Goal: Task Accomplishment & Management: Complete application form

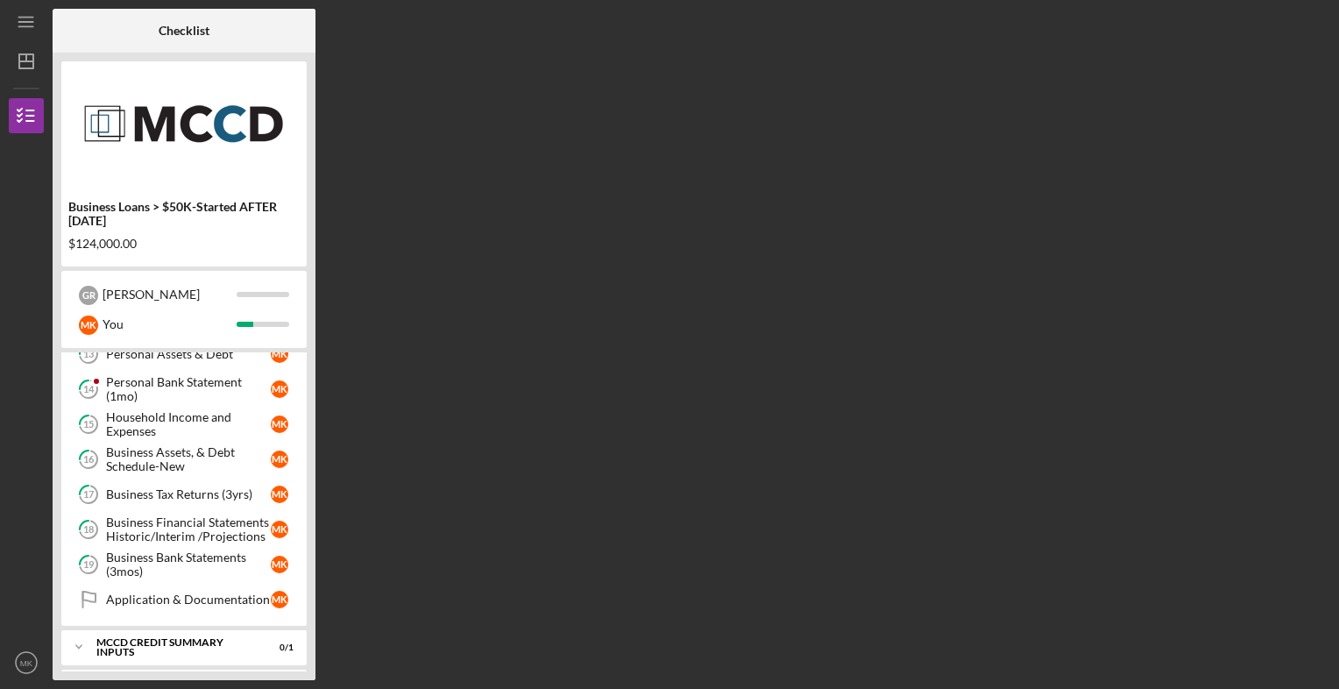
scroll to position [482, 0]
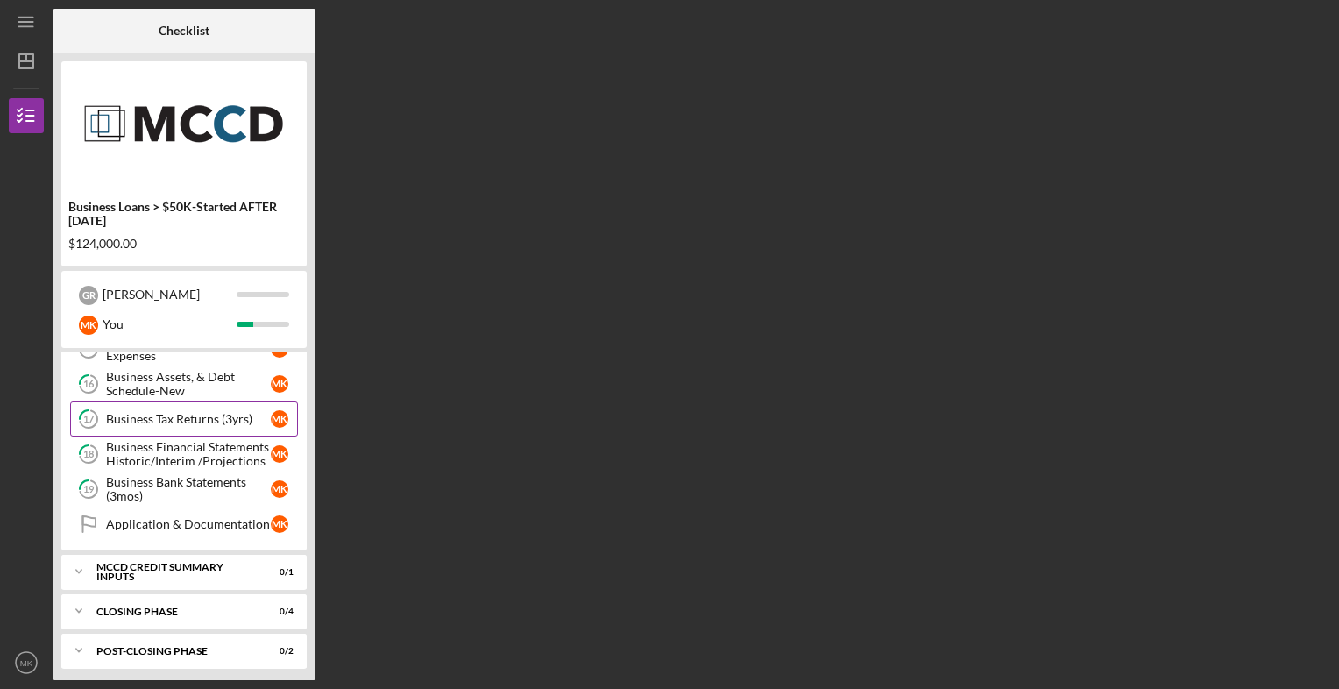
click at [174, 412] on div "Business Tax Returns (3yrs)" at bounding box center [188, 419] width 165 height 14
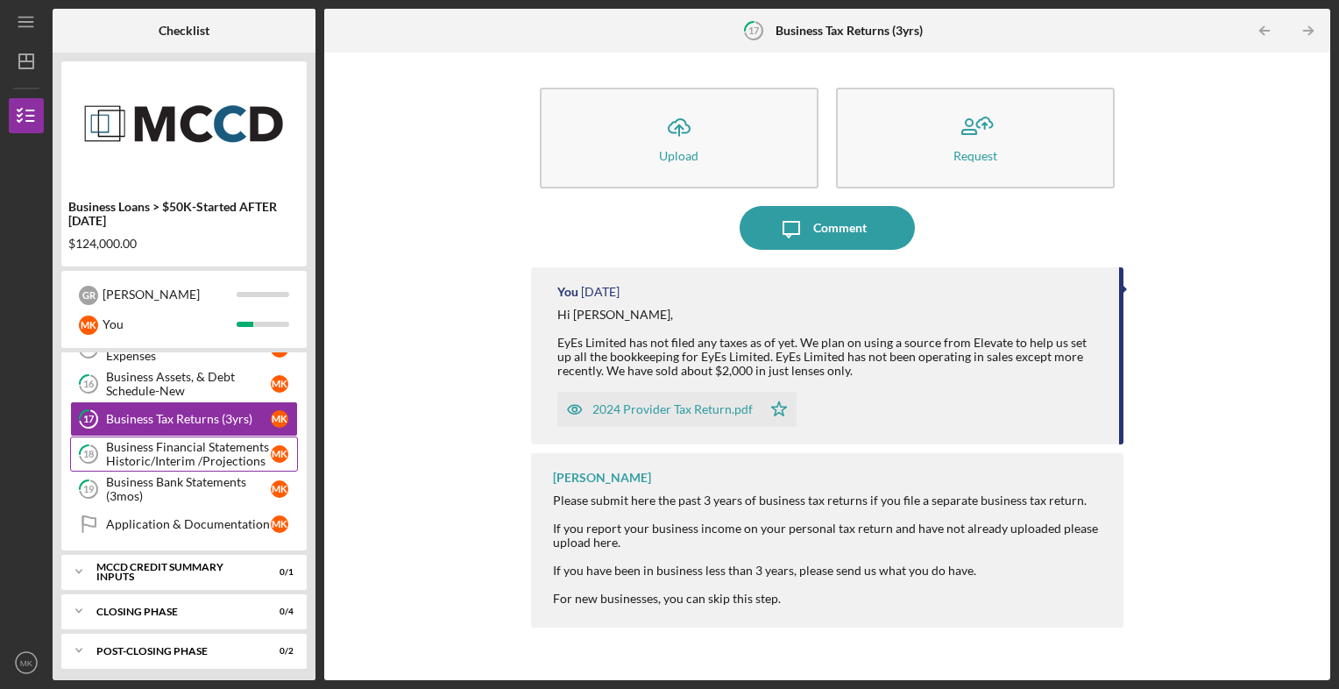
click at [160, 451] on div "Business Financial Statements Historic/Interim /Projections" at bounding box center [188, 454] width 165 height 28
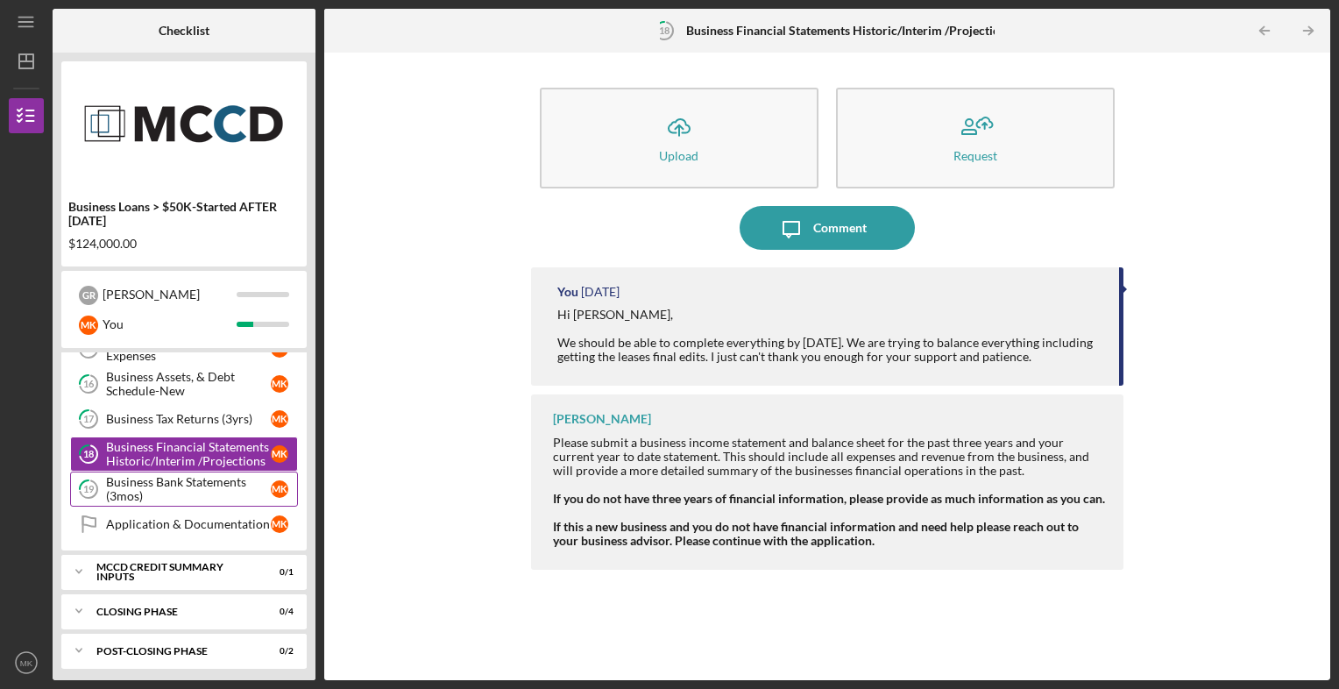
click at [168, 480] on div "Business Bank Statements (3mos)" at bounding box center [188, 489] width 165 height 28
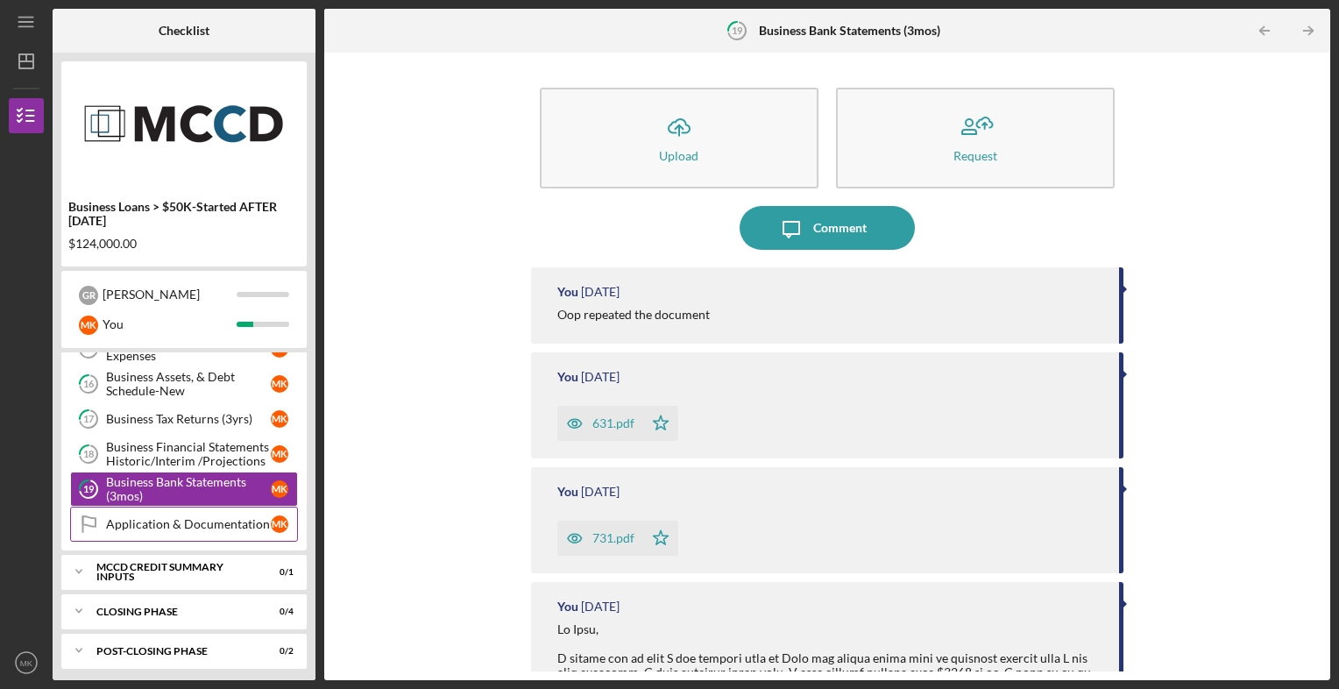
click at [167, 529] on link "Application & Documentation Application & Documentation M K" at bounding box center [184, 524] width 228 height 35
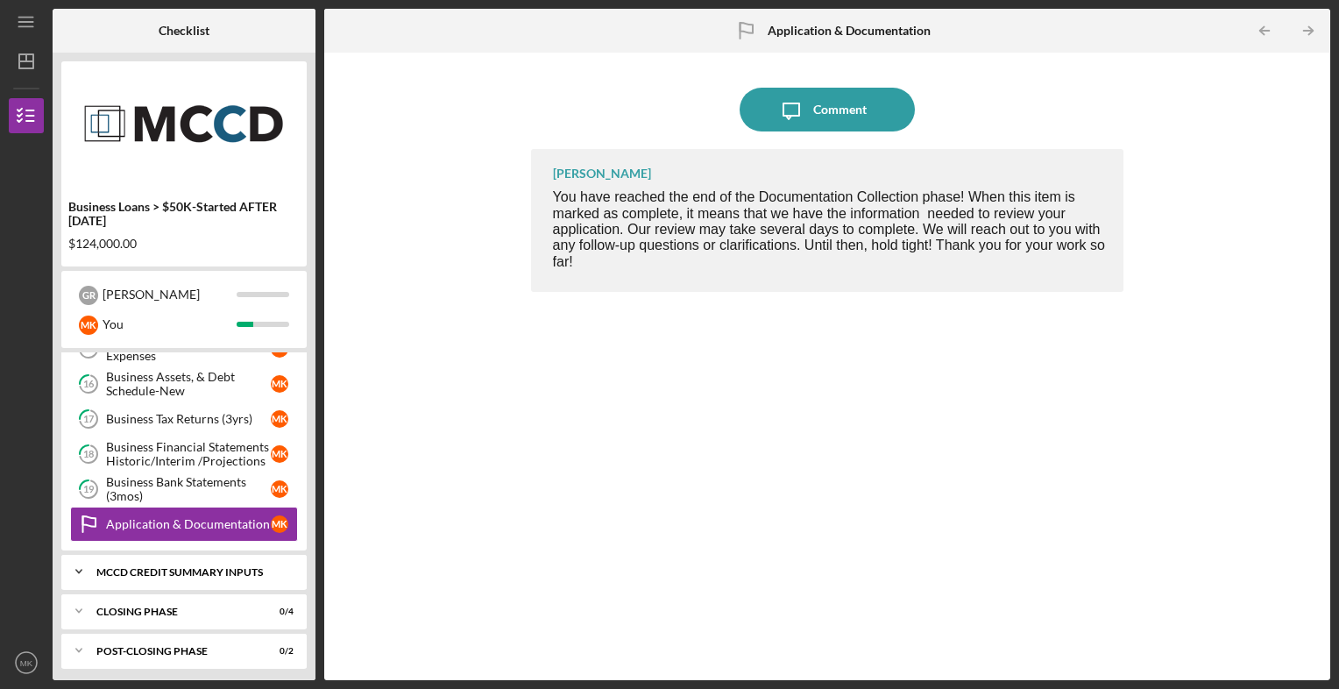
click at [214, 576] on div "Icon/Expander MCCD Credit Summary Inputs 0 / 1" at bounding box center [183, 571] width 245 height 35
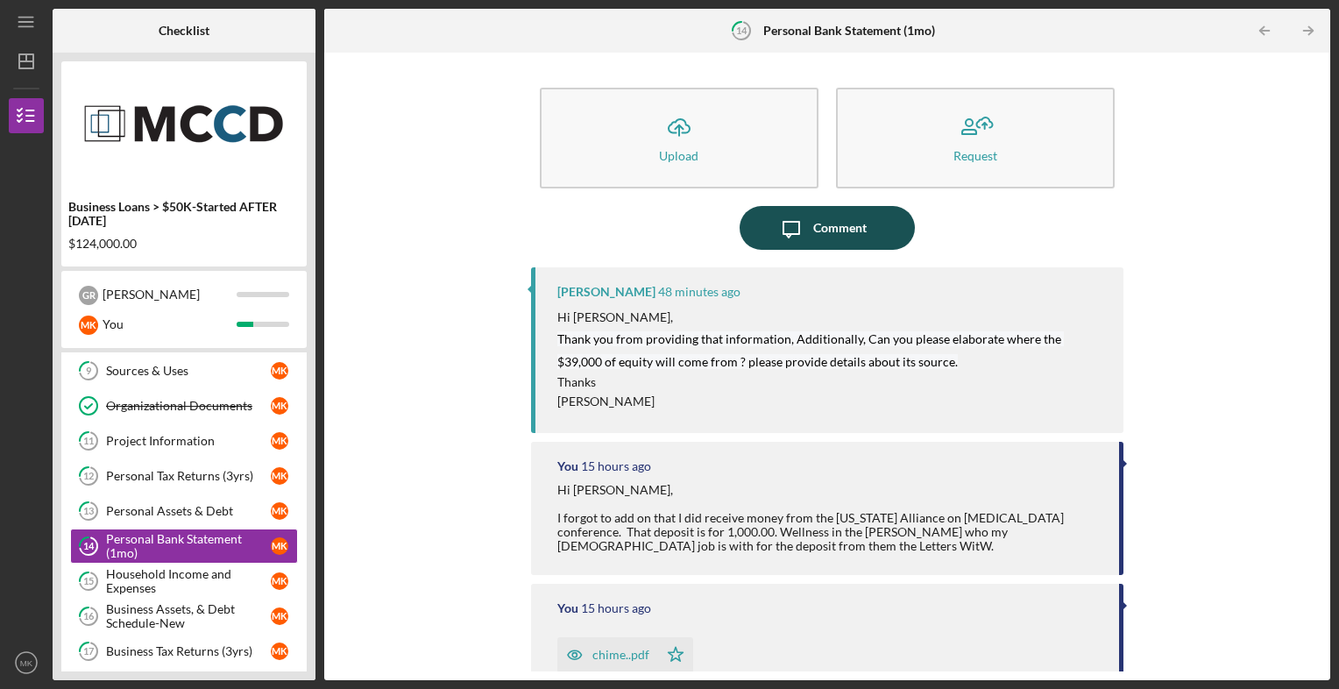
click at [825, 242] on div "Comment" at bounding box center [839, 228] width 53 height 44
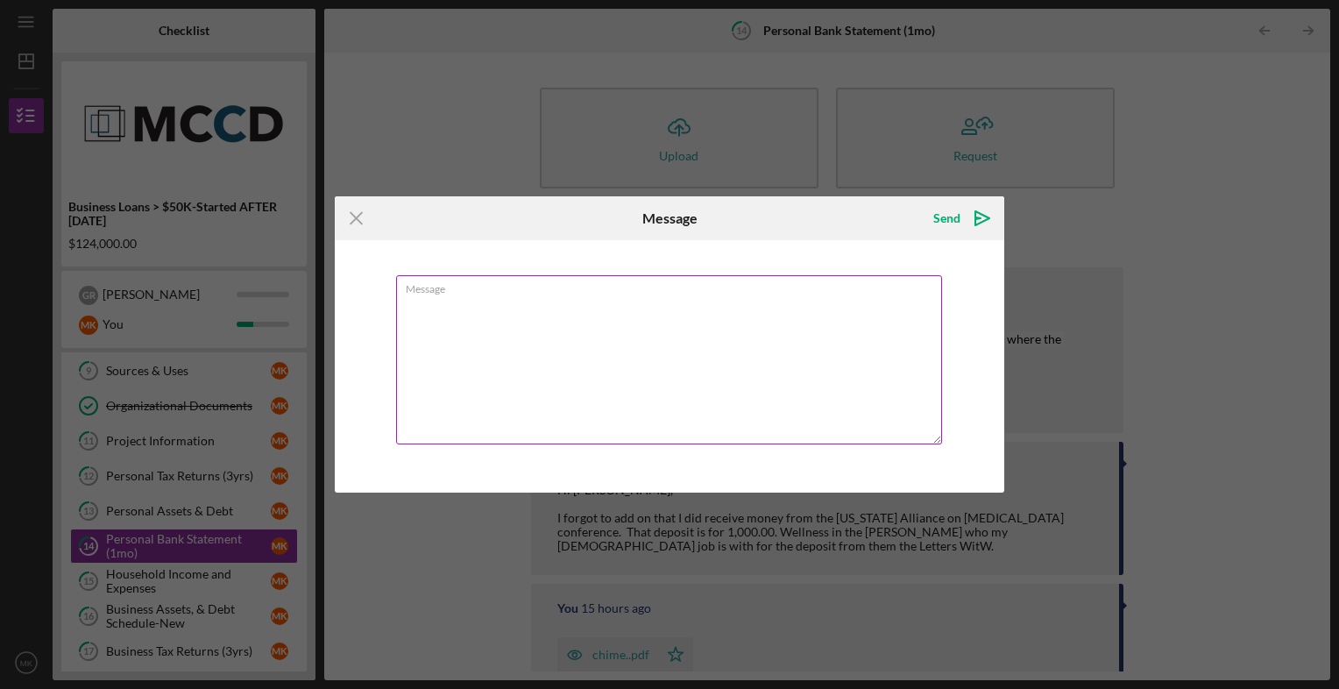
click at [591, 328] on textarea "Message" at bounding box center [669, 359] width 546 height 169
drag, startPoint x: 468, startPoint y: 298, endPoint x: 347, endPoint y: 216, distance: 145.9
click at [347, 216] on form "Icon/Menu Close Message Send Icon/icon-invite-send Message Cancel Send Icon/ico…" at bounding box center [670, 344] width 670 height 296
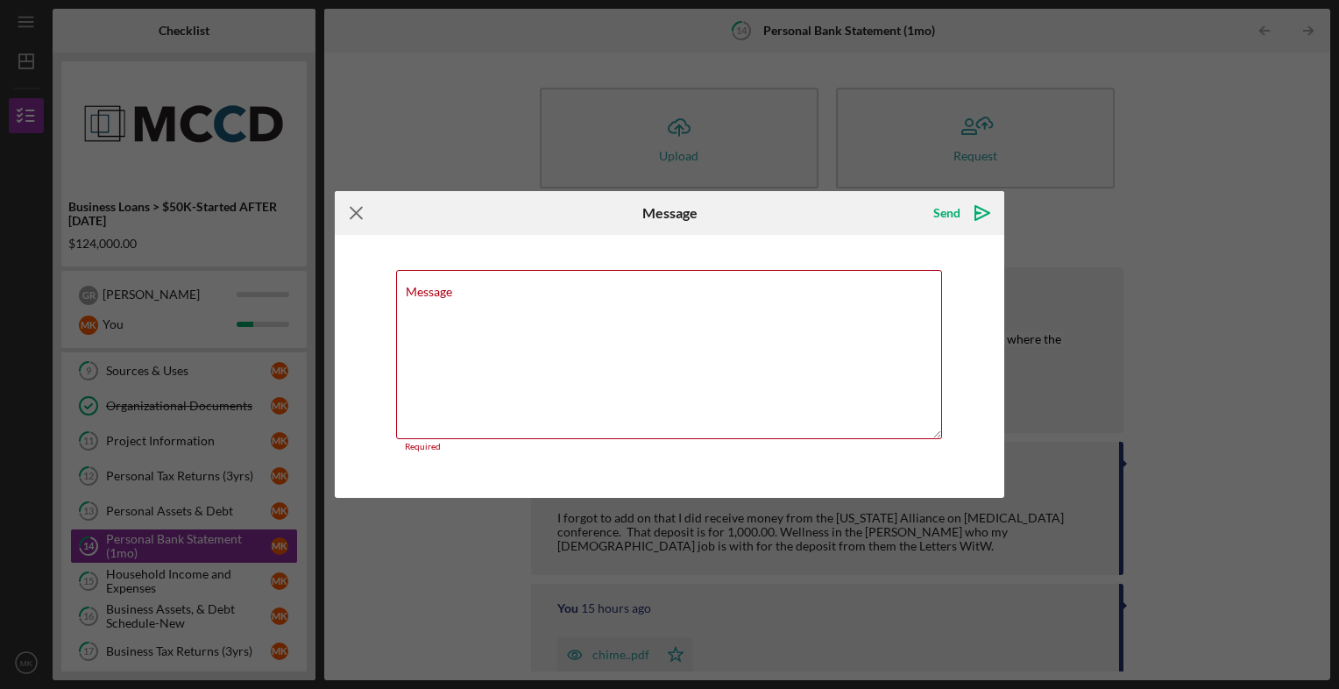
click at [347, 216] on icon "Icon/Menu Close" at bounding box center [357, 213] width 44 height 44
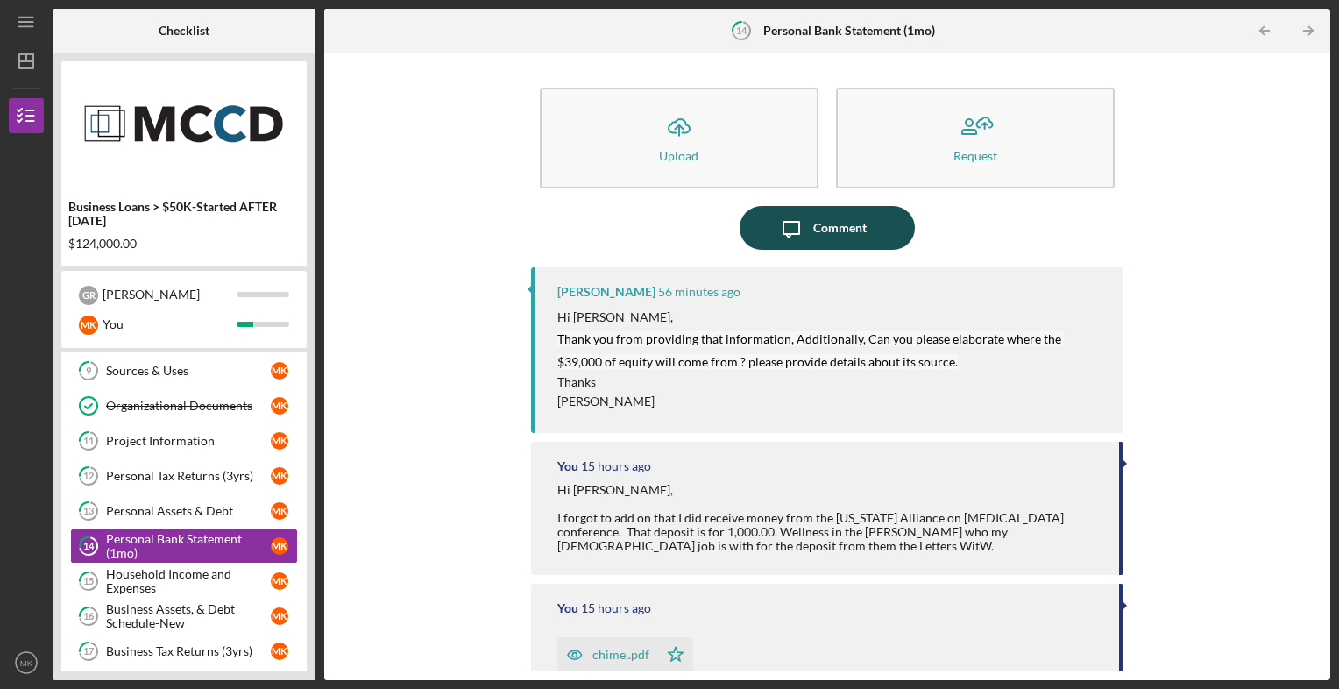
click at [833, 224] on div "Comment" at bounding box center [839, 228] width 53 height 44
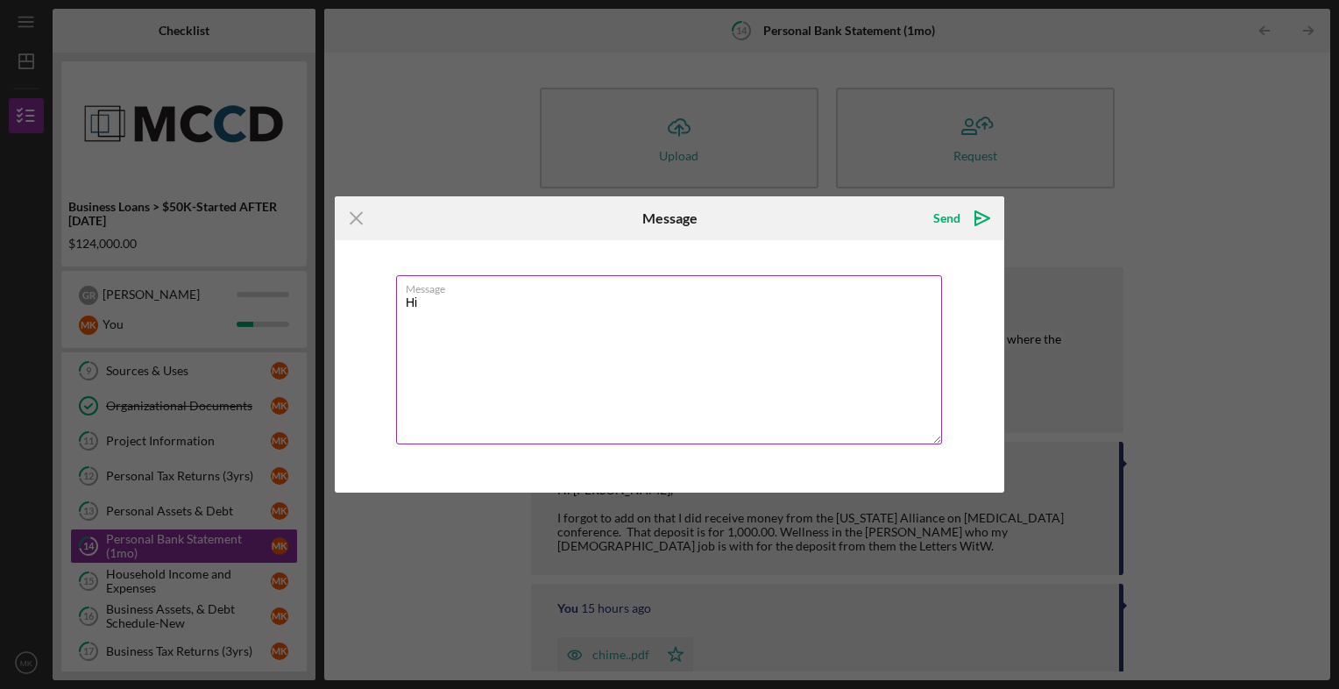
type textarea "H"
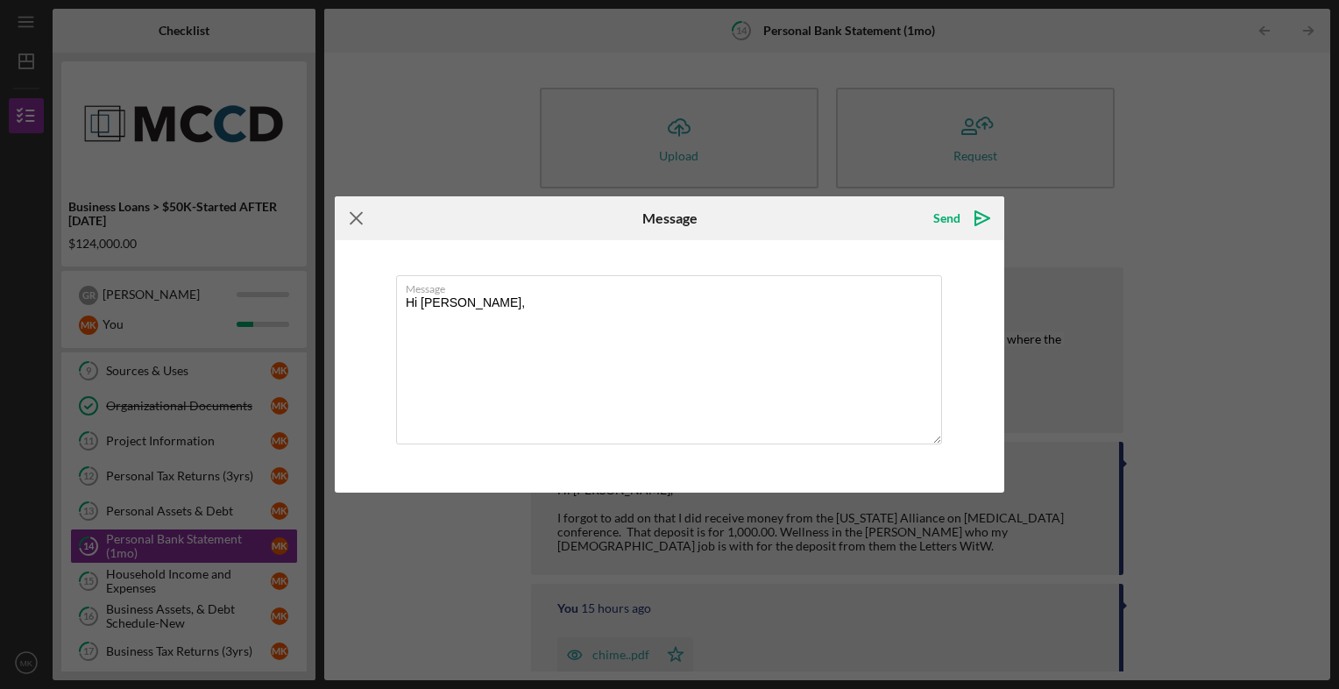
type textarea "Hi [PERSON_NAME],"
click at [363, 216] on icon "Icon/Menu Close" at bounding box center [357, 218] width 44 height 44
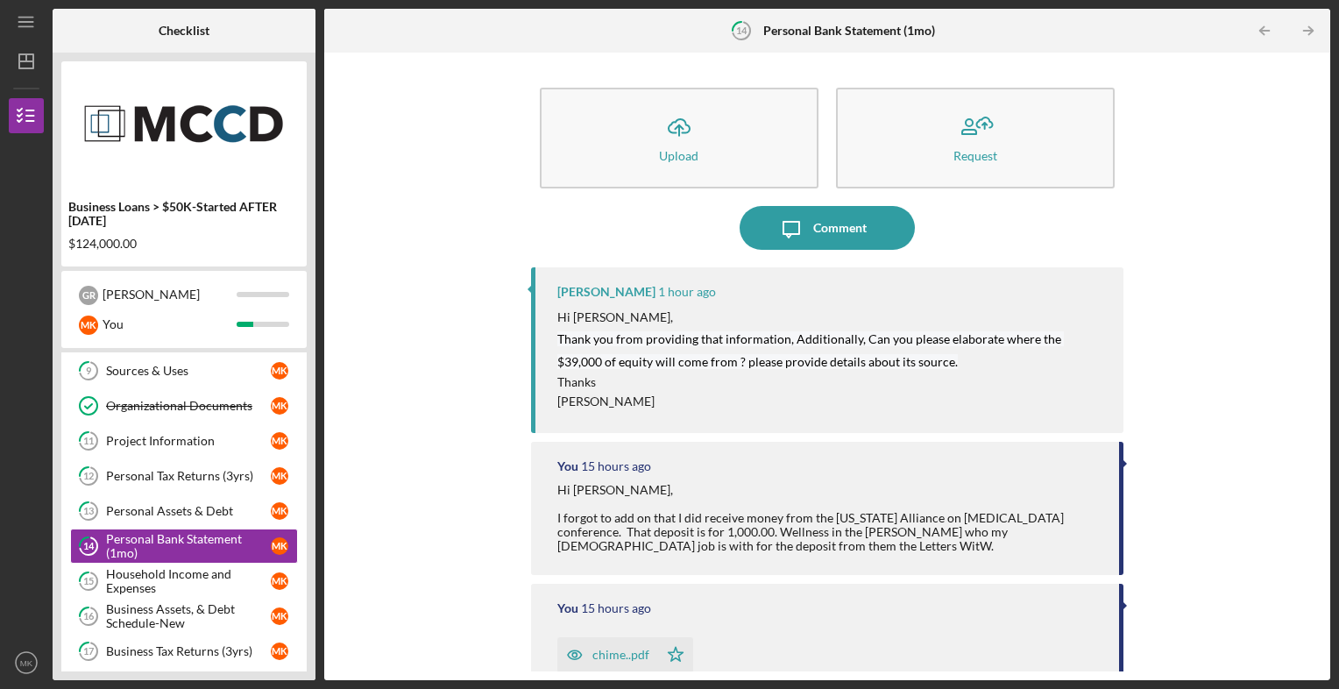
click at [772, 289] on div "[PERSON_NAME] 1 hour ago" at bounding box center [832, 292] width 550 height 14
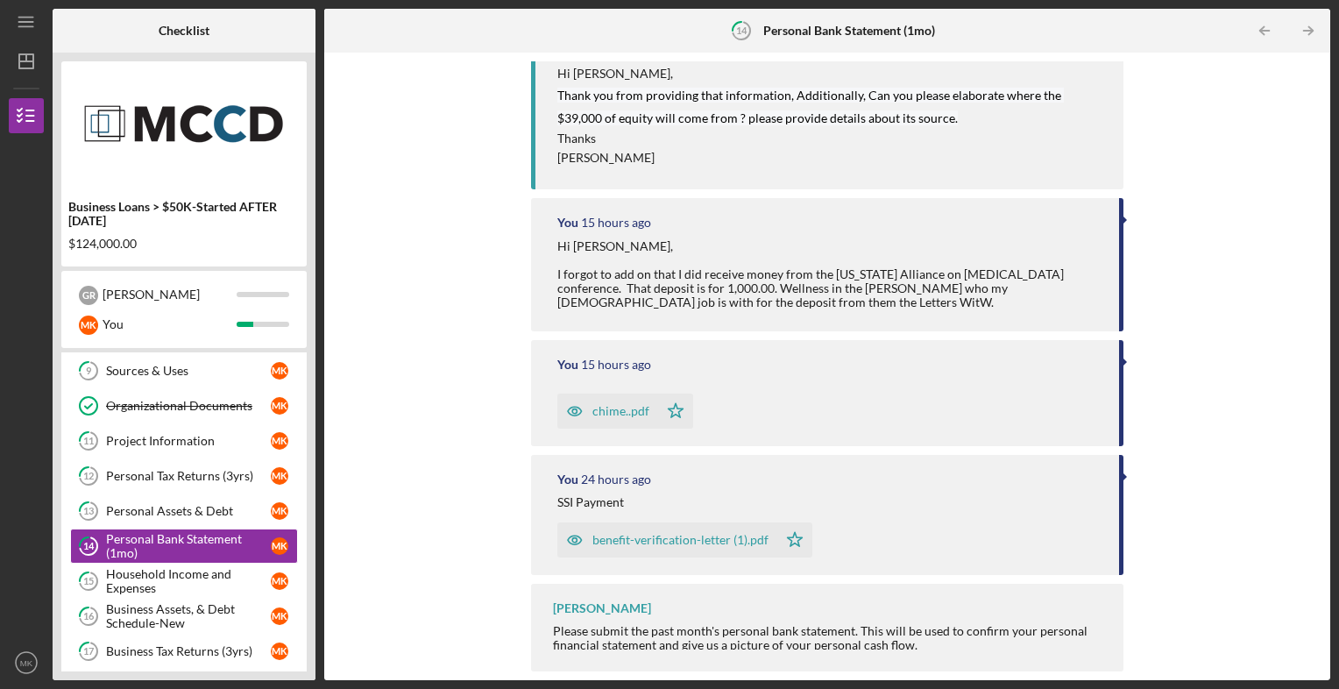
click at [199, 143] on img at bounding box center [183, 122] width 245 height 105
click at [21, 36] on icon "Icon/Menu" at bounding box center [26, 22] width 39 height 39
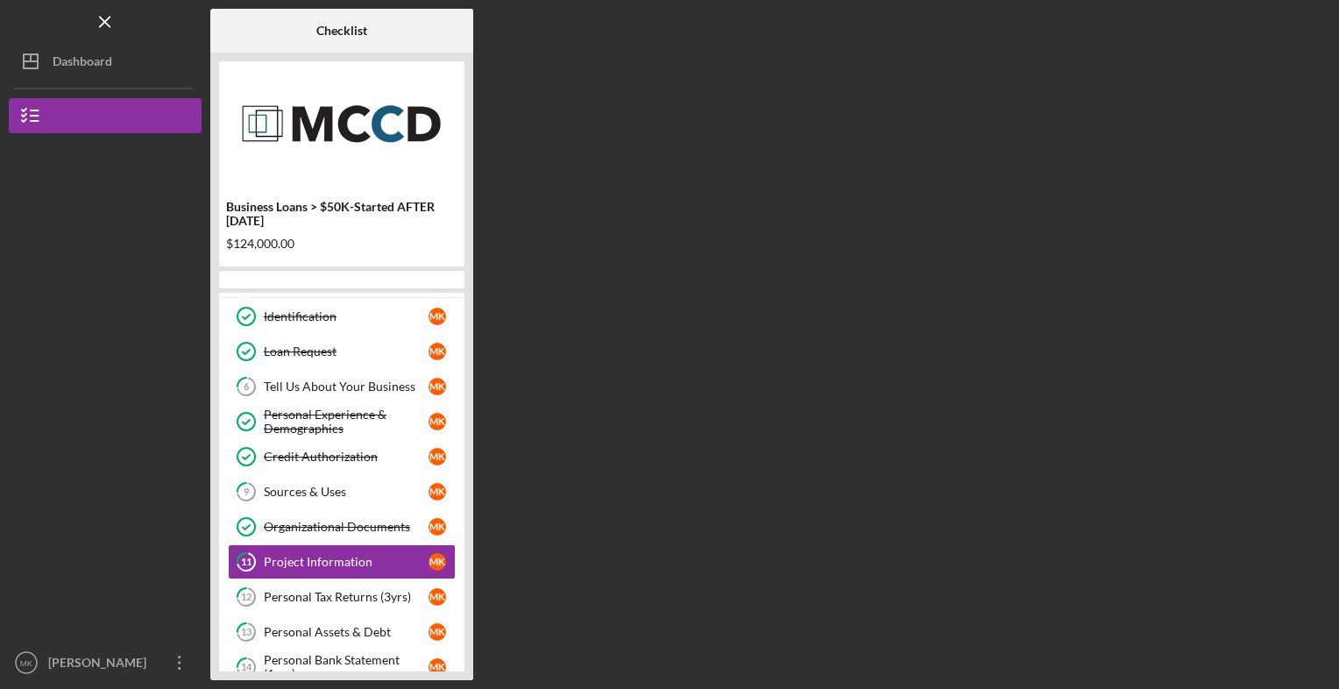
scroll to position [146, 0]
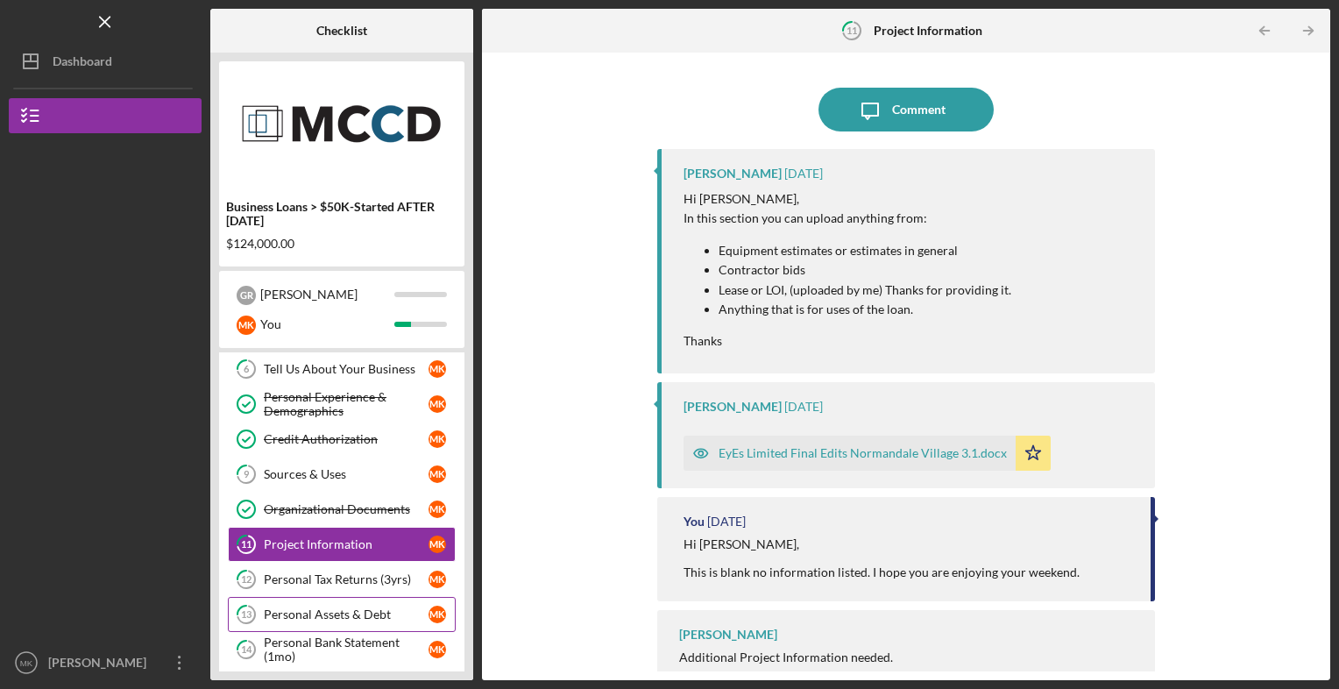
click at [358, 607] on div "Personal Assets & Debt" at bounding box center [346, 614] width 165 height 14
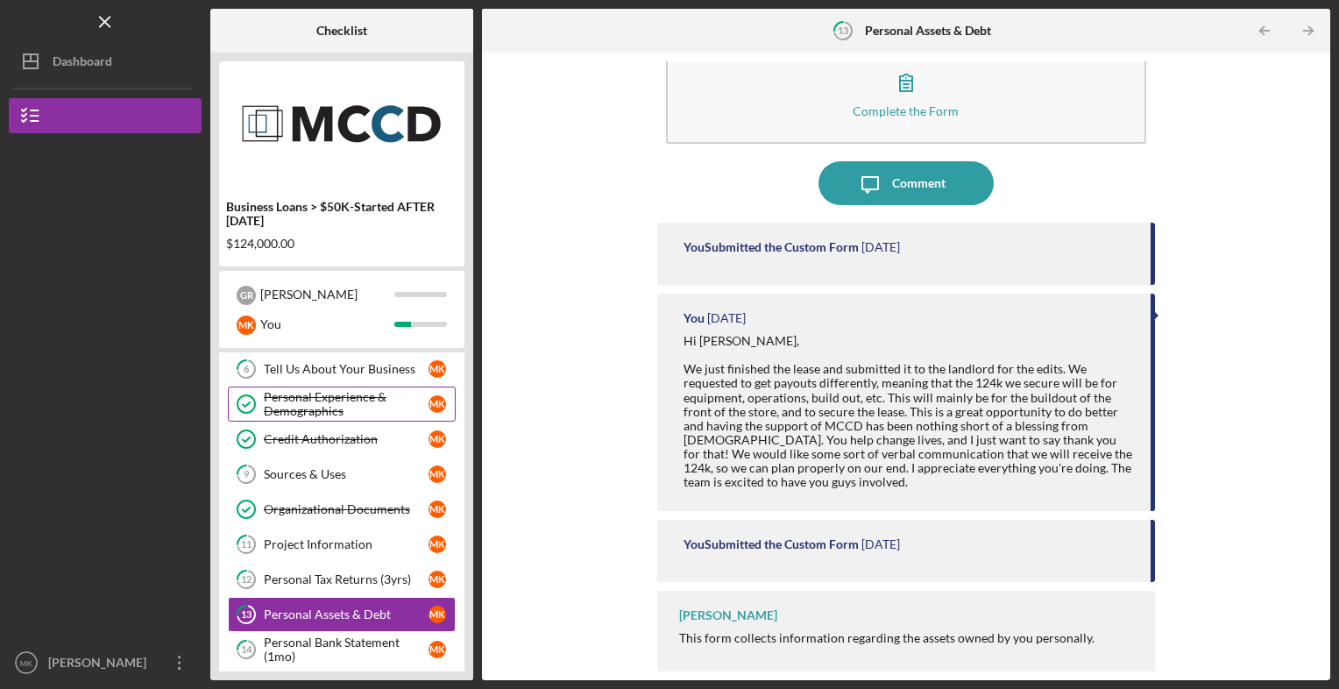
scroll to position [52, 0]
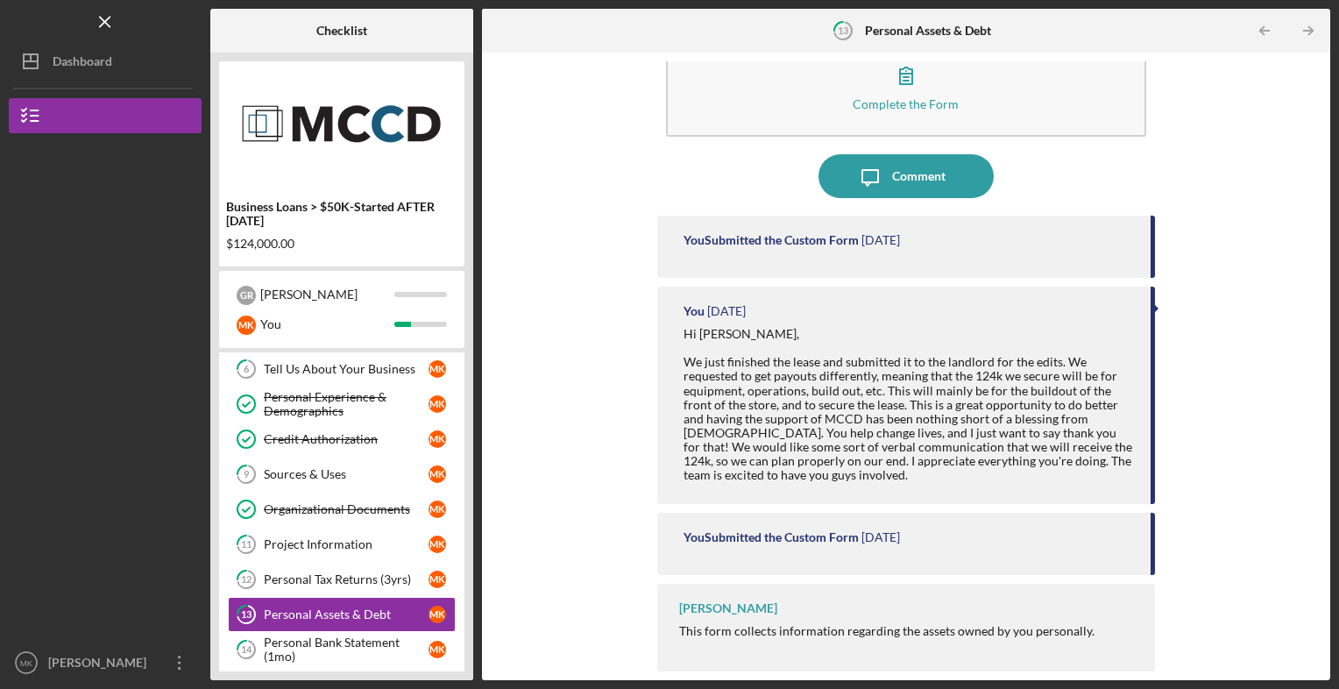
click at [465, 478] on div "Business Loans > $50K-Started AFTER [DATE] $124,000.00 G R [PERSON_NAME] You Ic…" at bounding box center [341, 367] width 263 height 628
click at [363, 359] on link "6 Tell Us About Your Business M K" at bounding box center [342, 368] width 228 height 35
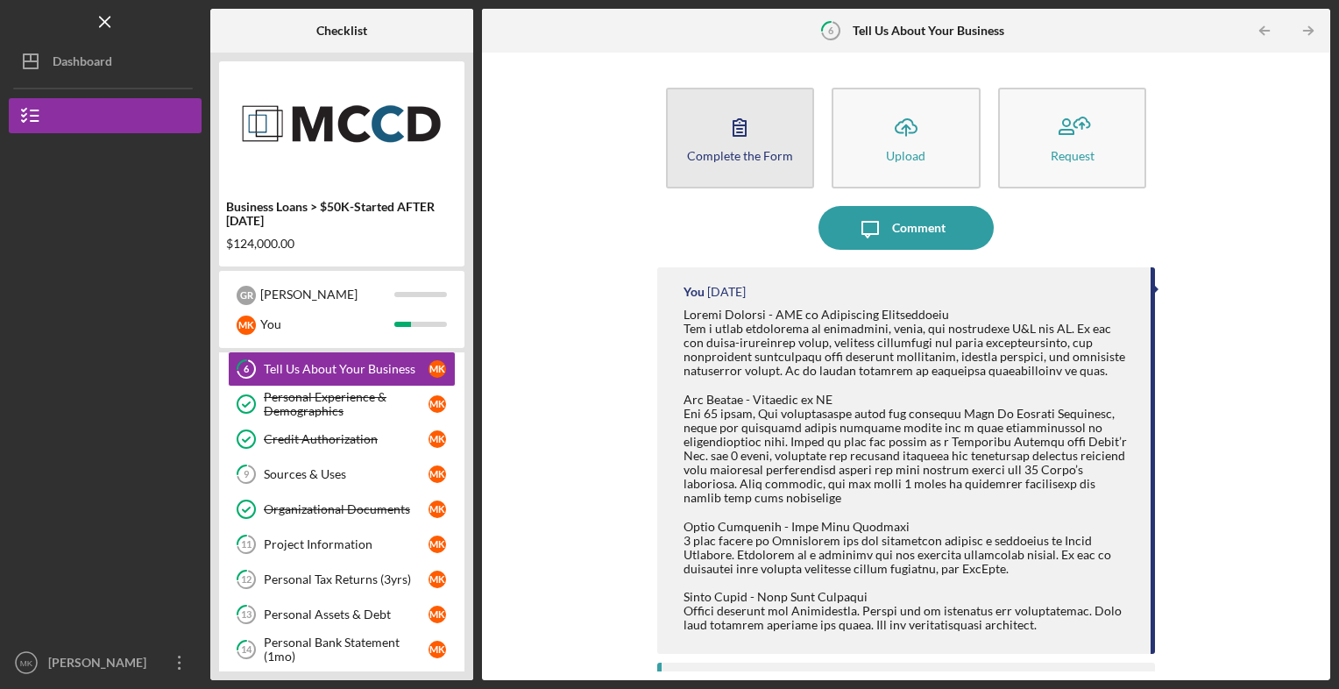
click at [750, 121] on icon "button" at bounding box center [740, 127] width 44 height 44
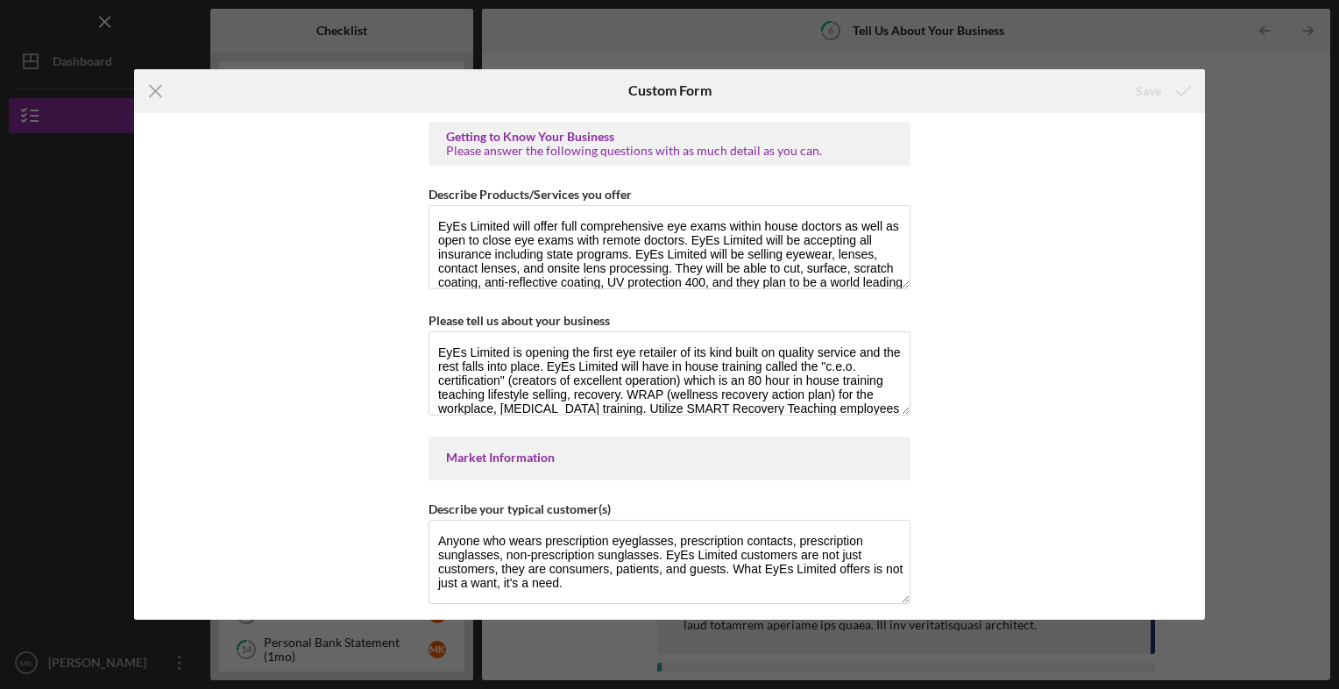
click at [1190, 400] on div "Getting to Know Your Business Please answer the following questions with as muc…" at bounding box center [669, 366] width 1071 height 507
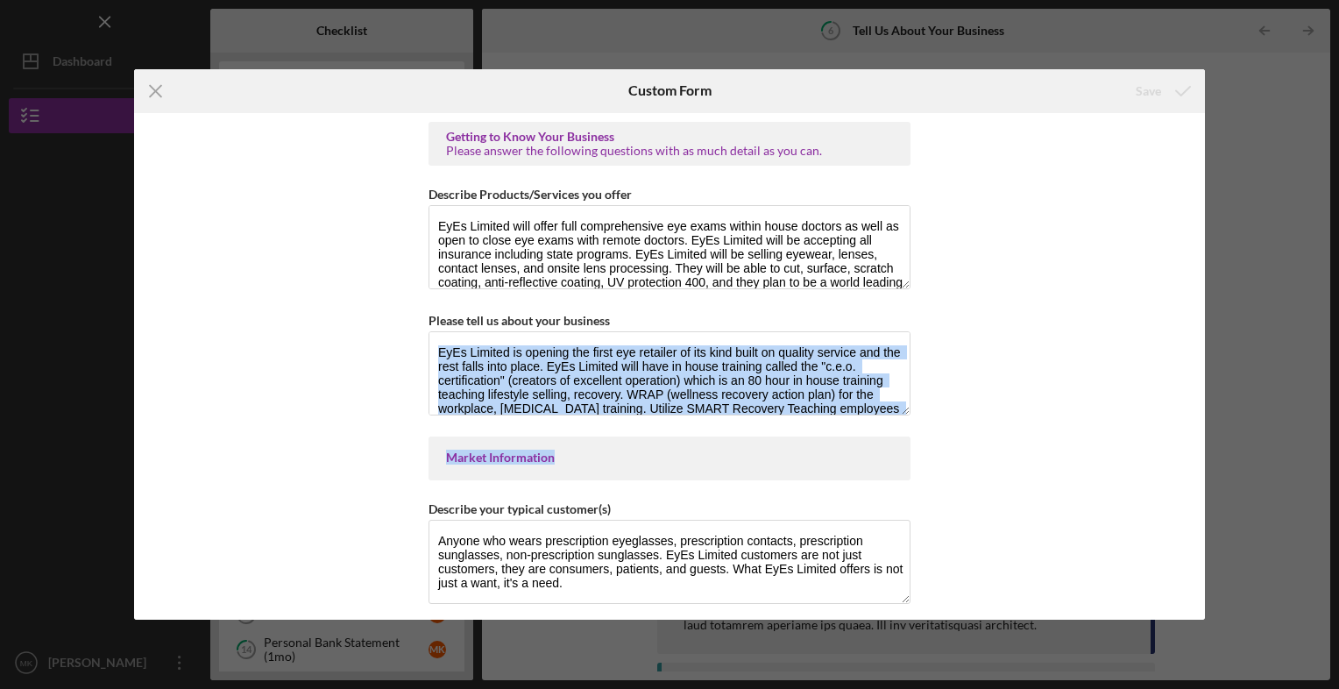
drag, startPoint x: 1190, startPoint y: 400, endPoint x: 1182, endPoint y: 427, distance: 28.6
click at [1182, 427] on div "Getting to Know Your Business Please answer the following questions with as muc…" at bounding box center [669, 366] width 1071 height 507
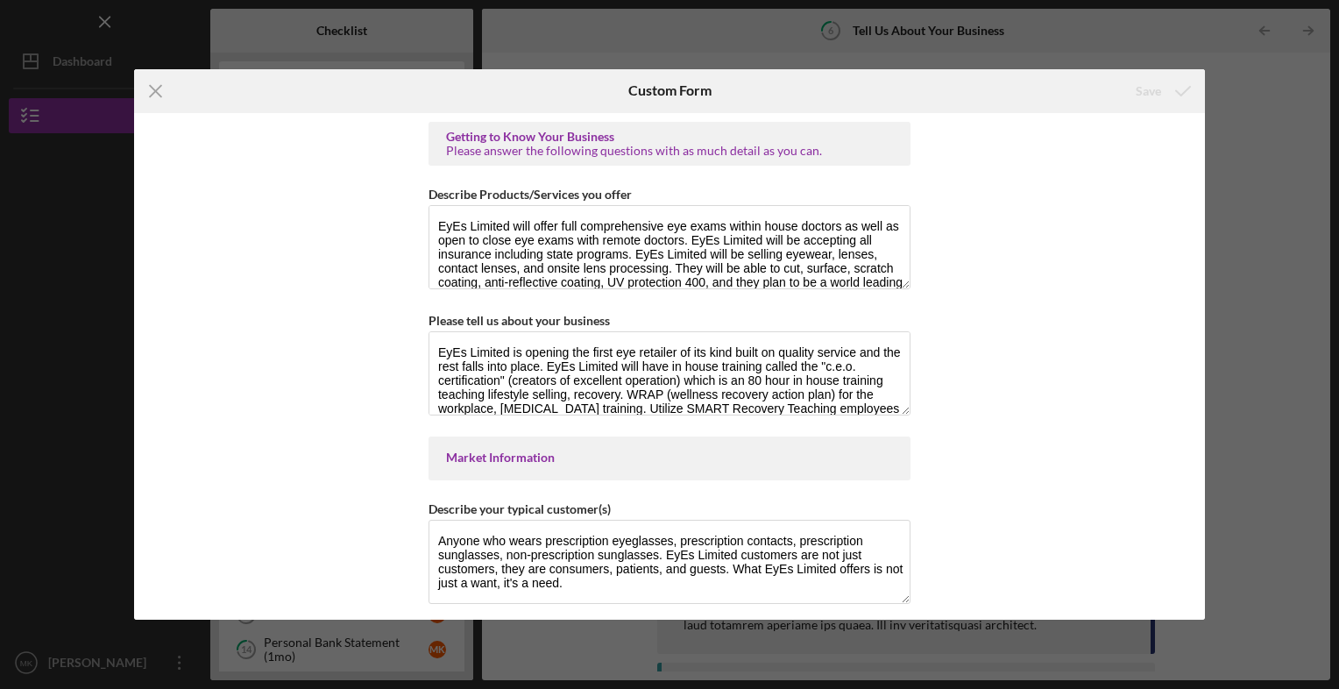
click at [1224, 16] on div "Icon/Menu Close Custom Form Save Getting to Know Your Business Please answer th…" at bounding box center [669, 344] width 1339 height 689
click at [156, 83] on icon "Icon/Menu Close" at bounding box center [156, 91] width 44 height 44
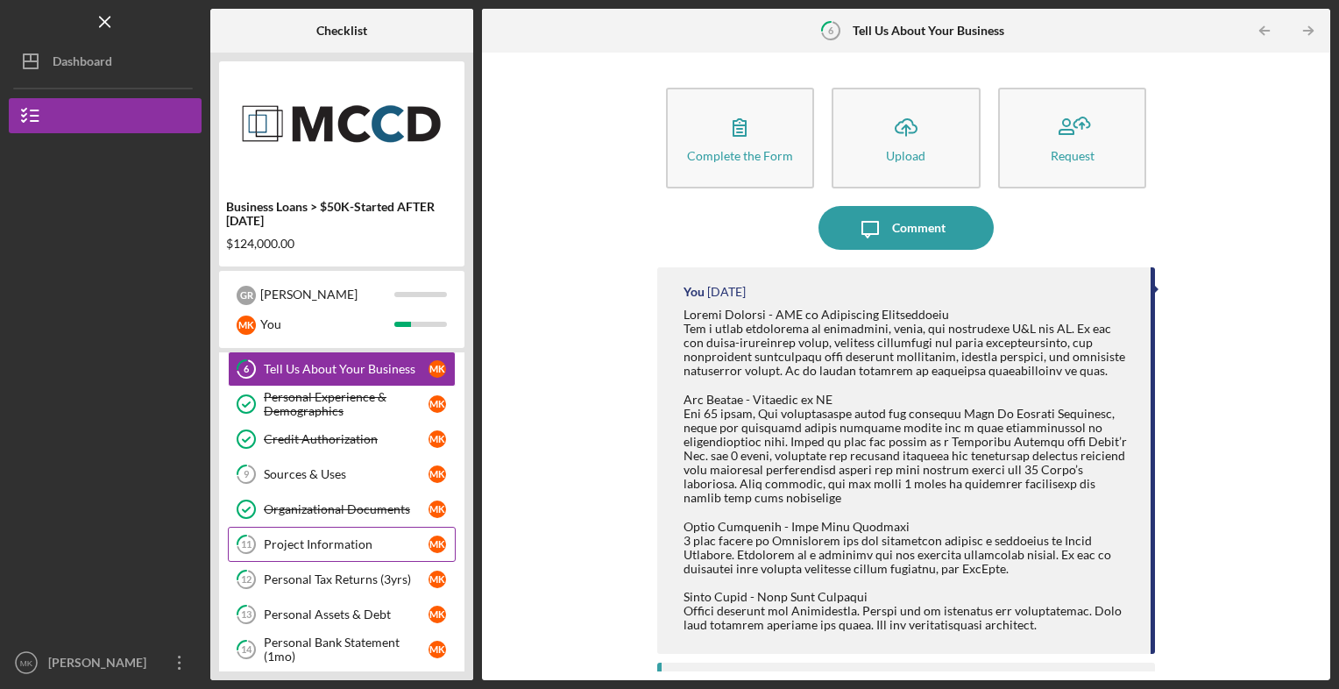
click at [378, 541] on div "Project Information" at bounding box center [346, 544] width 165 height 14
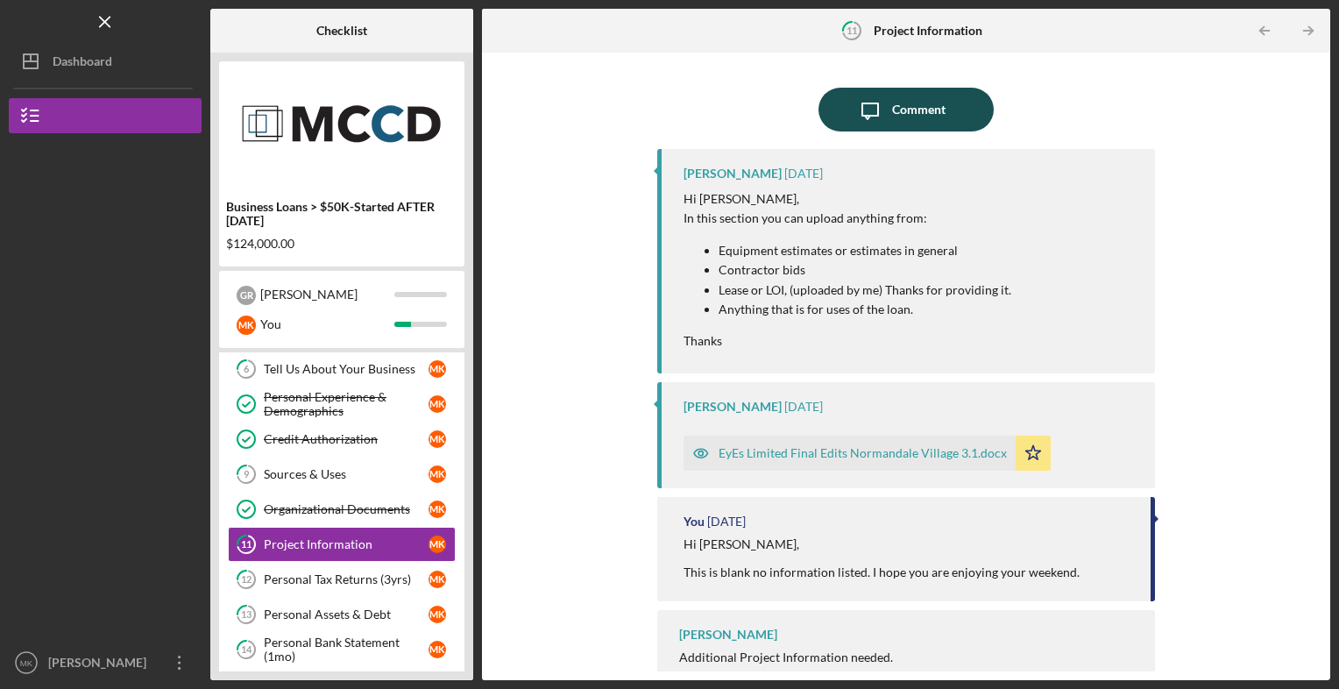
click at [887, 112] on icon "Icon/Message" at bounding box center [870, 110] width 44 height 44
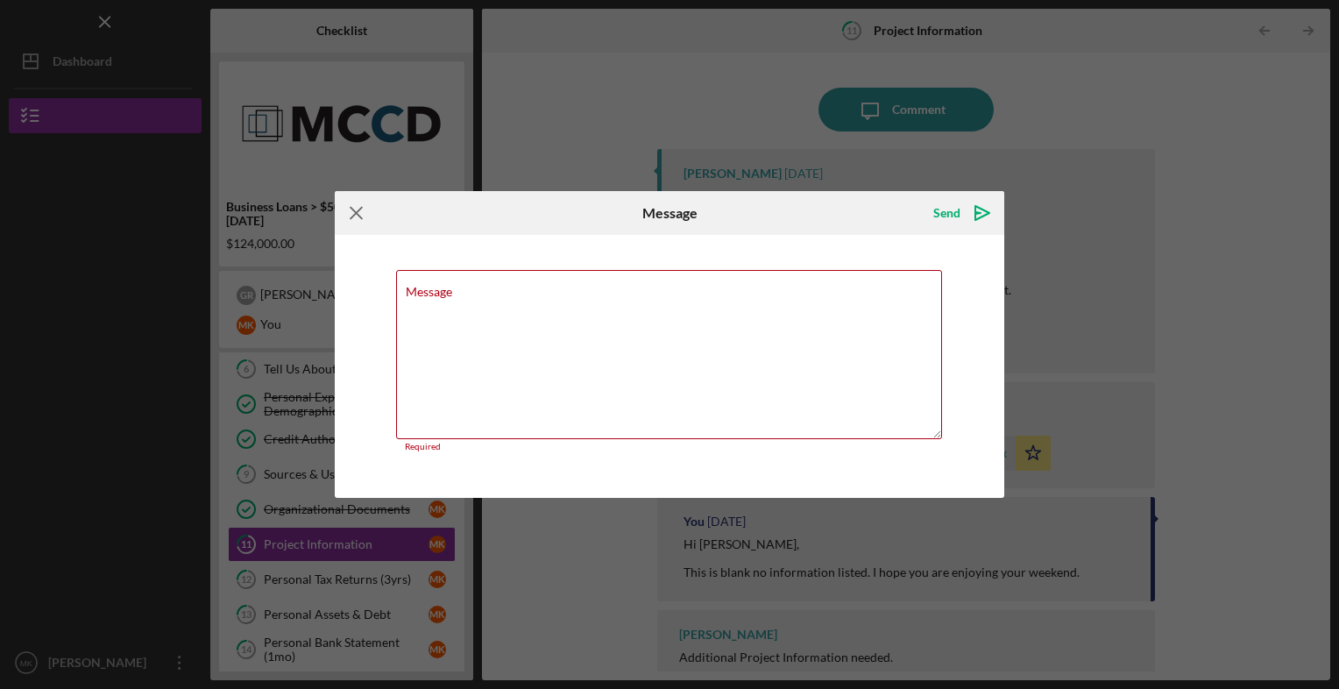
click at [354, 208] on icon "Icon/Menu Close" at bounding box center [357, 213] width 44 height 44
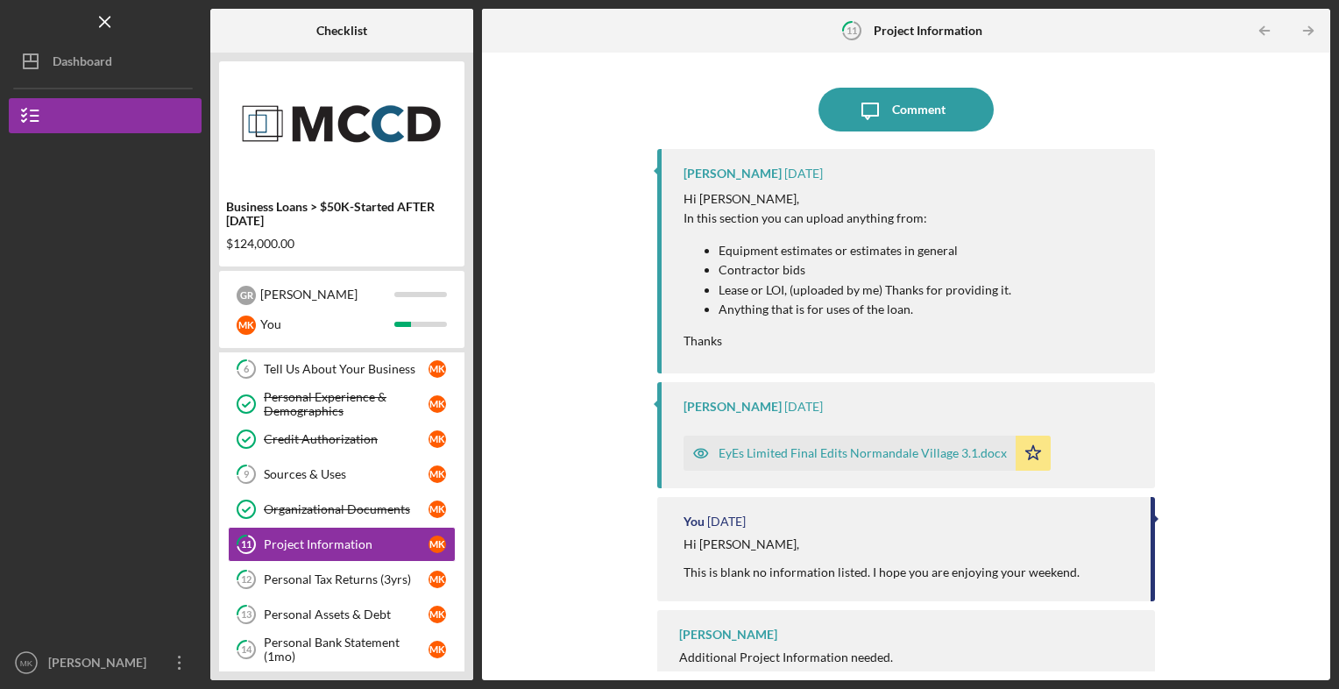
scroll to position [26, 0]
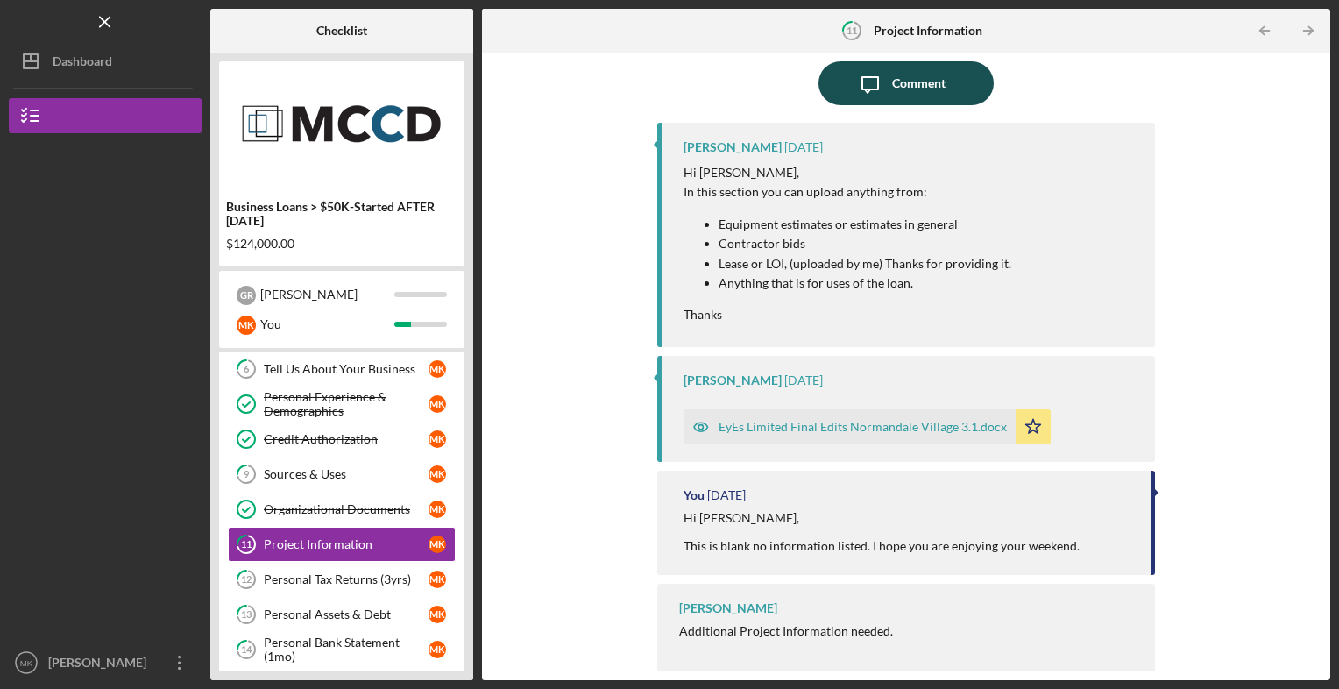
click at [912, 85] on div "Comment" at bounding box center [918, 83] width 53 height 44
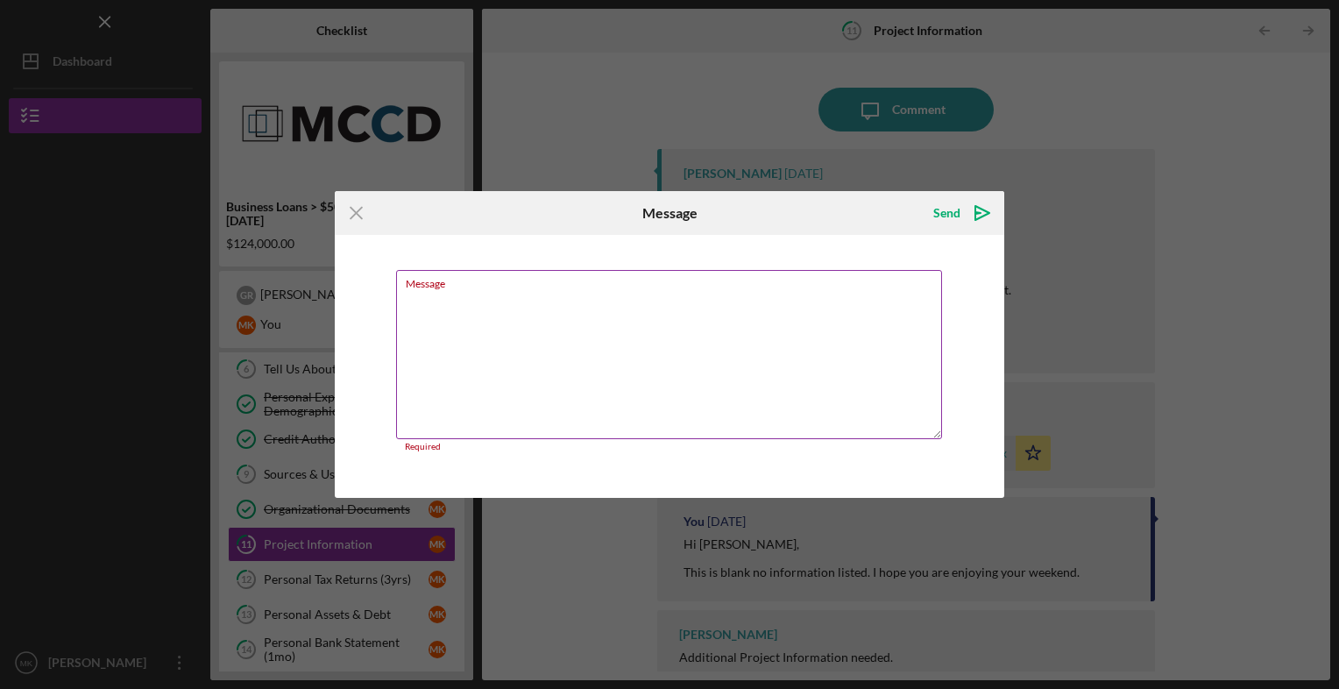
click at [478, 321] on textarea "Message" at bounding box center [669, 354] width 546 height 169
click at [360, 223] on icon "Icon/Menu Close" at bounding box center [357, 213] width 44 height 44
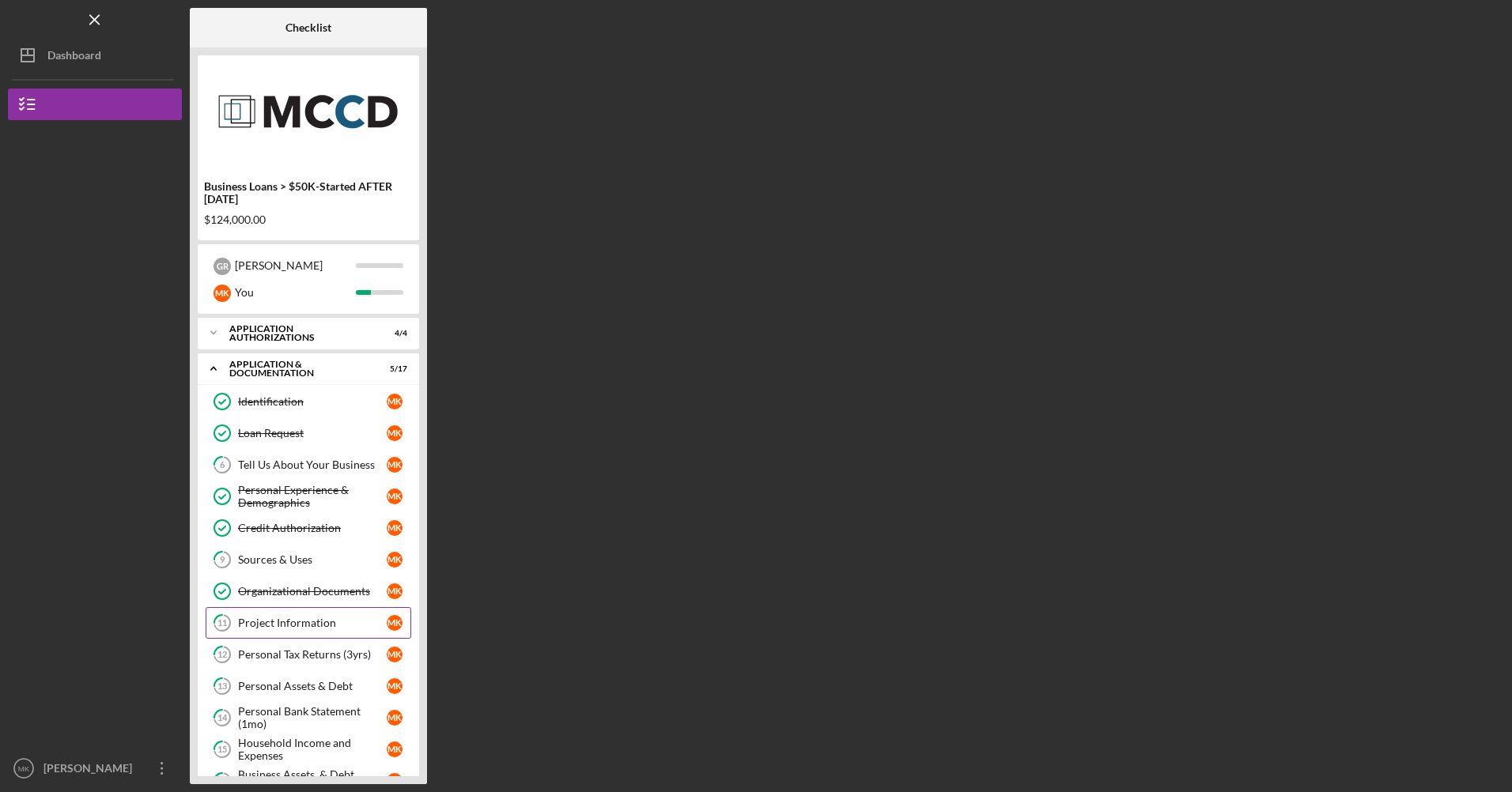
click at [302, 619] on div "Project Information" at bounding box center [312, 623] width 149 height 13
